Goal: Information Seeking & Learning: Learn about a topic

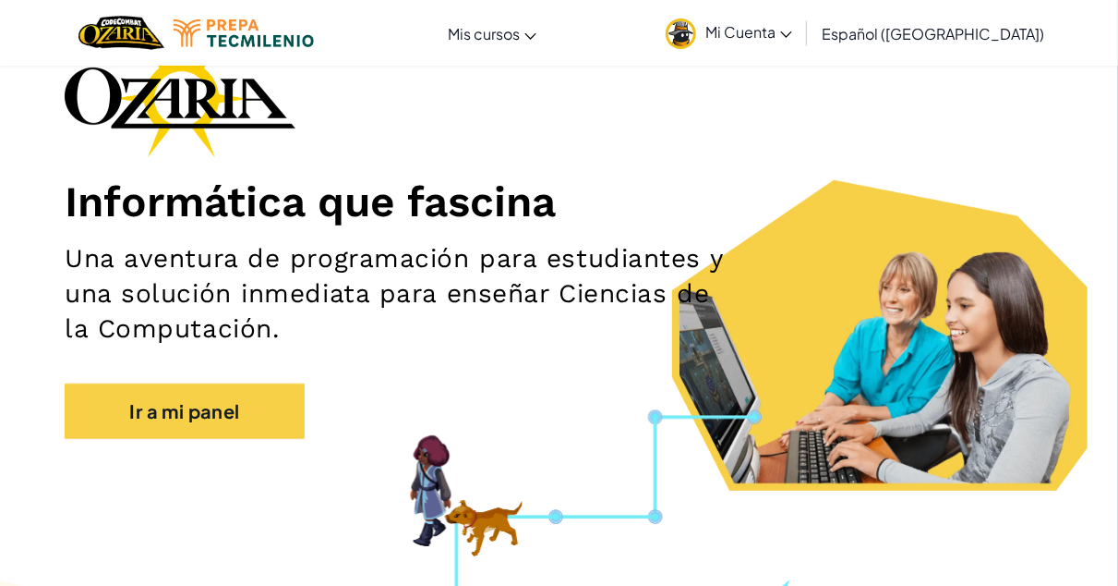
scroll to position [126, 0]
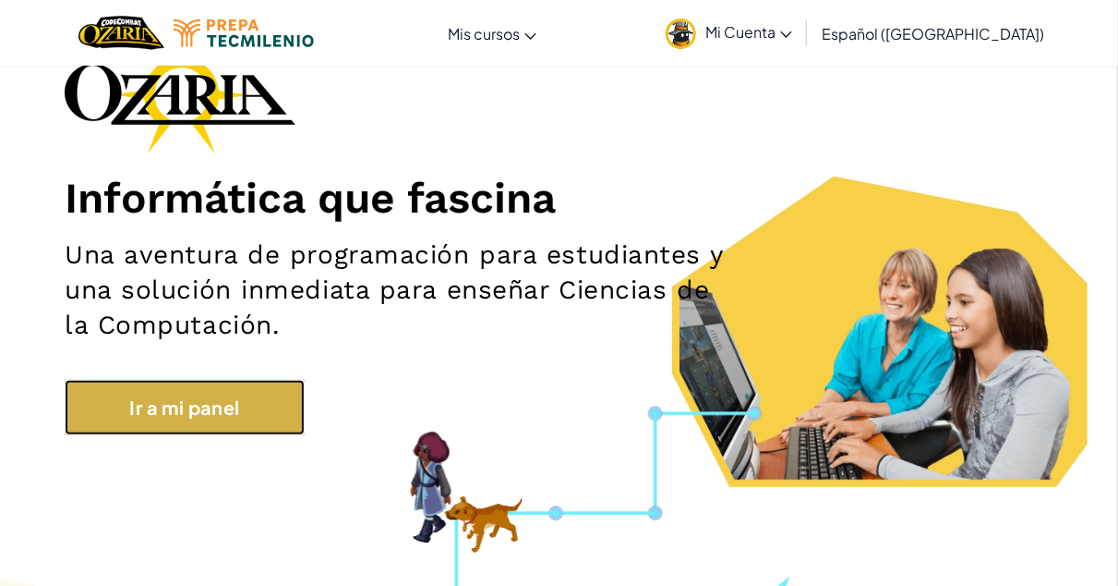
click at [150, 401] on link "Ir a mi panel" at bounding box center [185, 407] width 240 height 55
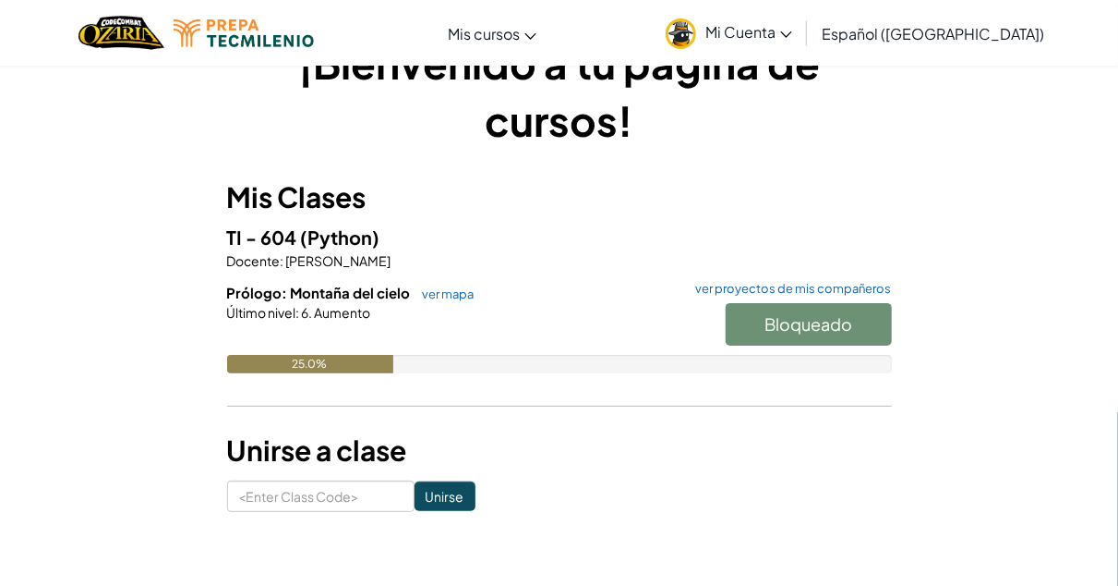
scroll to position [54, 0]
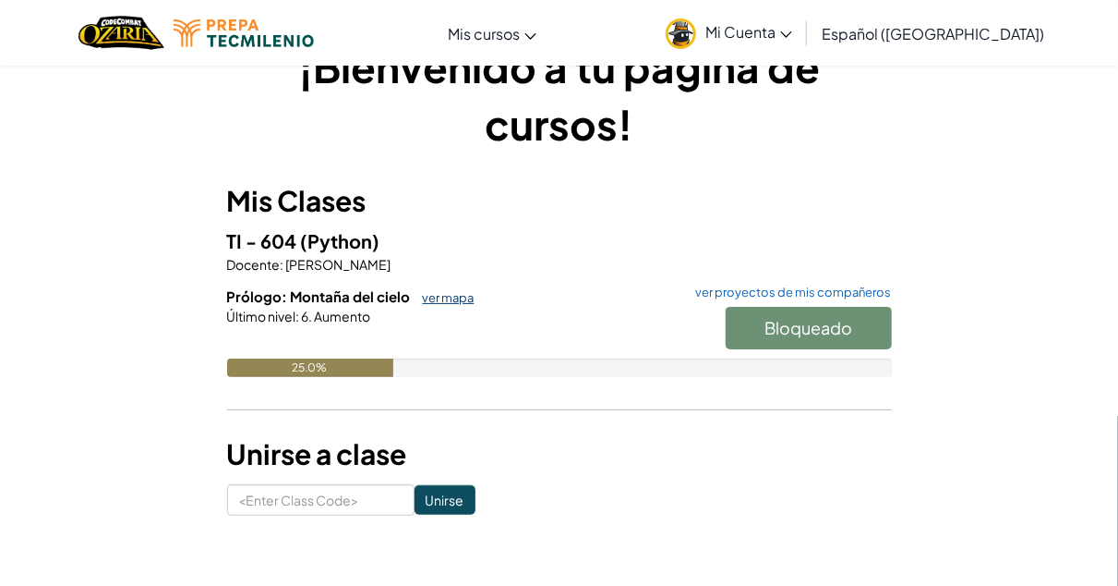
click at [433, 295] on link "ver mapa" at bounding box center [444, 297] width 61 height 15
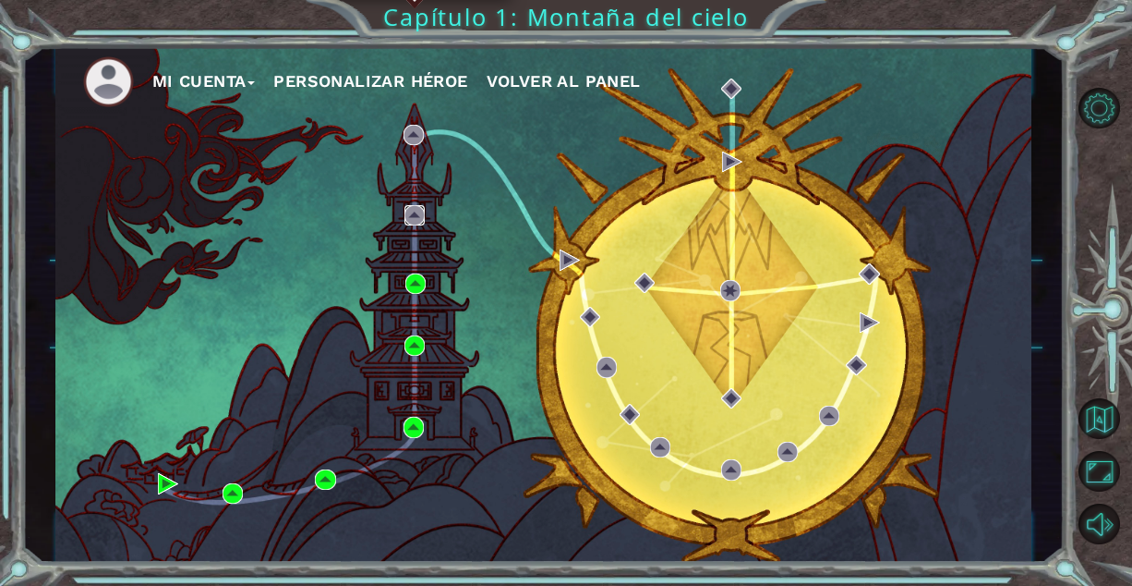
click at [411, 210] on img at bounding box center [415, 215] width 20 height 20
